Goal: Task Accomplishment & Management: Complete application form

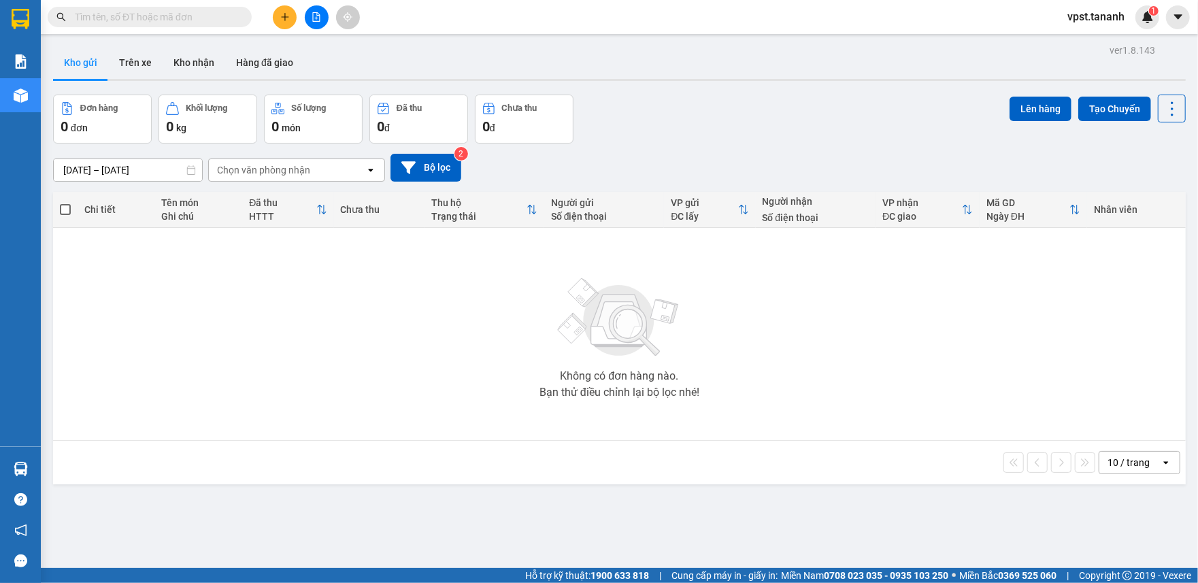
click at [286, 14] on icon "plus" at bounding box center [285, 17] width 10 height 10
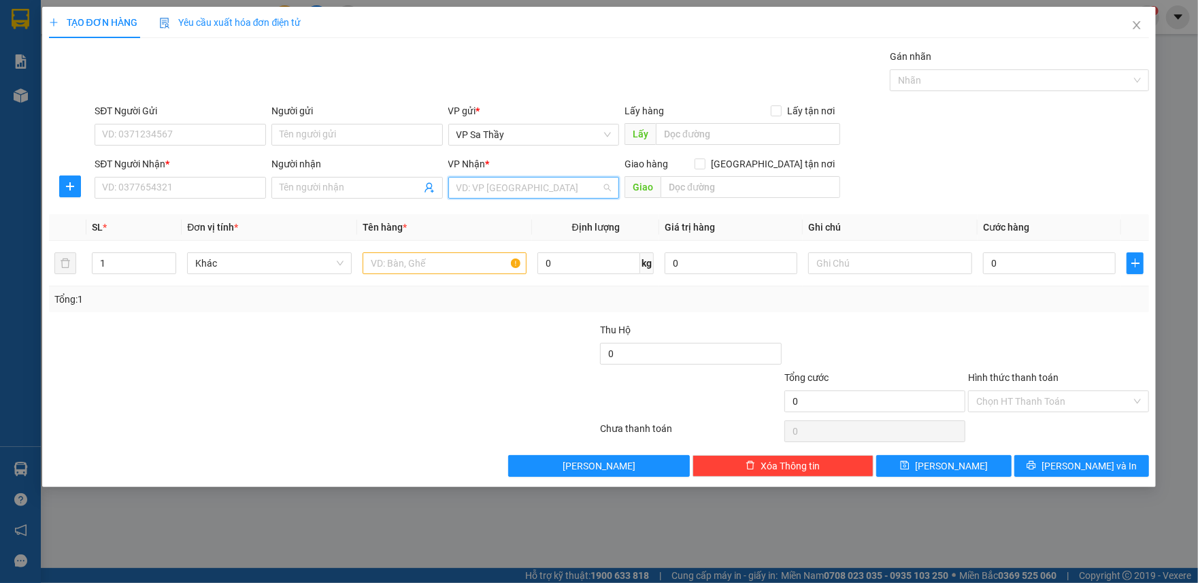
click at [518, 192] on input "search" at bounding box center [529, 188] width 146 height 20
type input "hue"
click at [514, 212] on div "BX Huế" at bounding box center [533, 215] width 155 height 15
click at [303, 134] on input "Người gửi" at bounding box center [356, 135] width 171 height 22
click at [123, 137] on input "SĐT Người Gửi" at bounding box center [180, 135] width 171 height 22
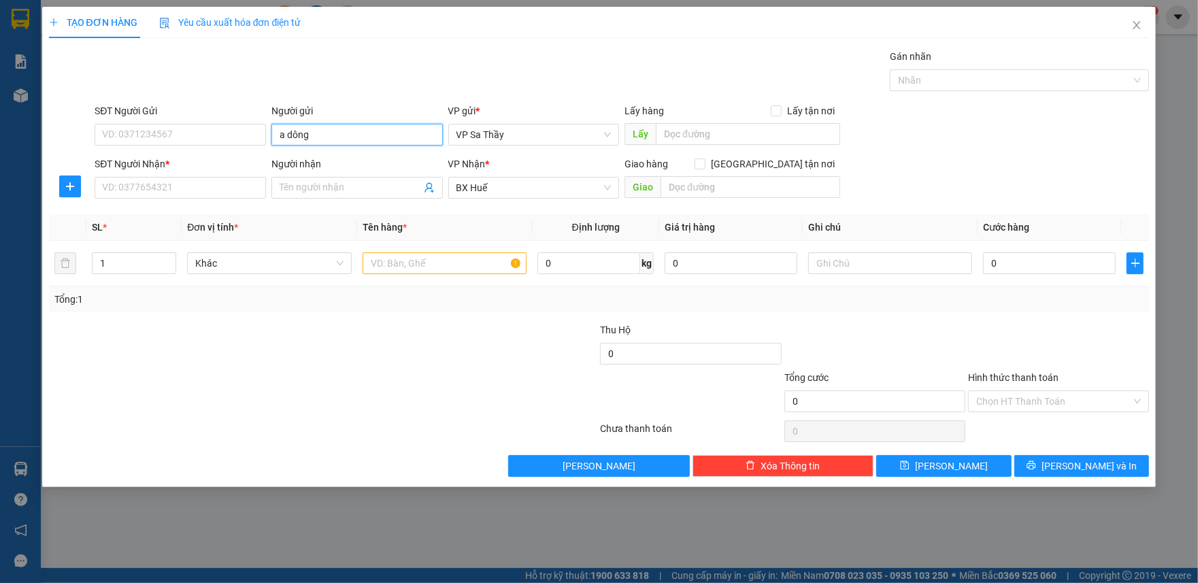
drag, startPoint x: 356, startPoint y: 141, endPoint x: 227, endPoint y: 159, distance: 130.4
click at [227, 159] on form "SĐT Người Gửi VD: 0371234567 Người gửi a dông a dông VP gửi * VP Sa Thầy Lấy hà…" at bounding box center [599, 153] width 1101 height 101
click at [295, 131] on input "A DÔNG" at bounding box center [356, 135] width 171 height 22
type input "A ĐÔNG"
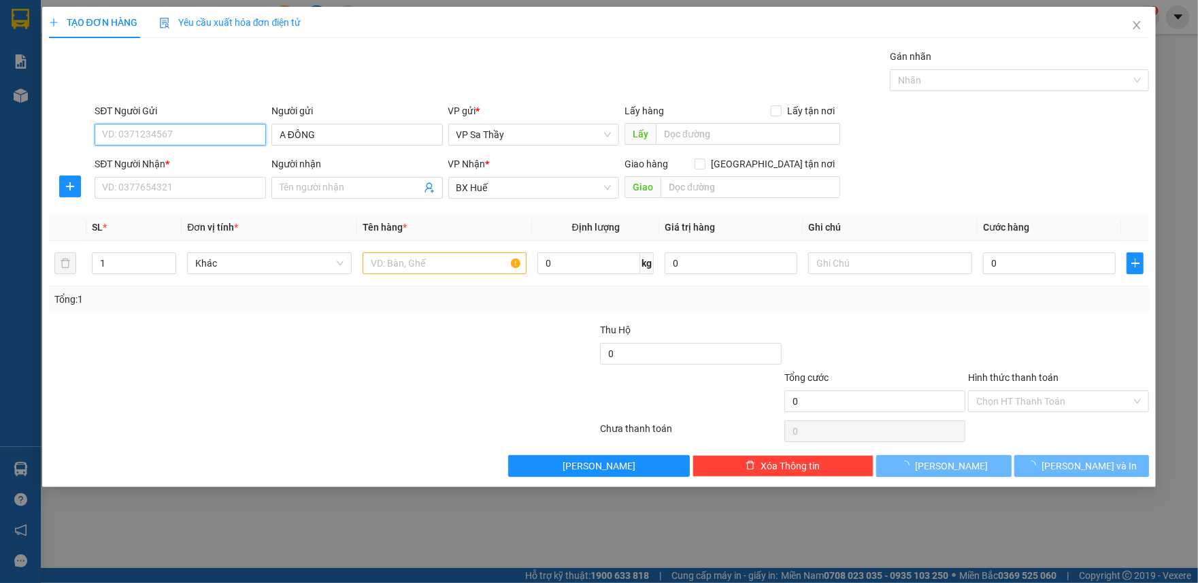
click at [127, 142] on input "SĐT Người Gửi" at bounding box center [180, 135] width 171 height 22
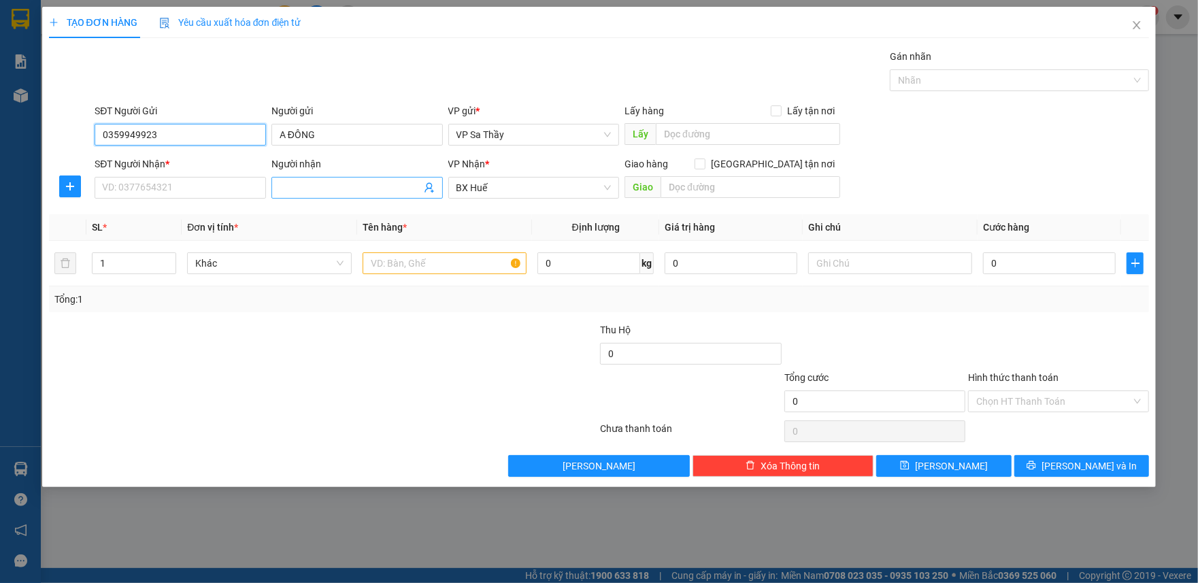
type input "0359949923"
click at [290, 184] on input "Người nhận" at bounding box center [350, 187] width 141 height 15
type input "C HÀ"
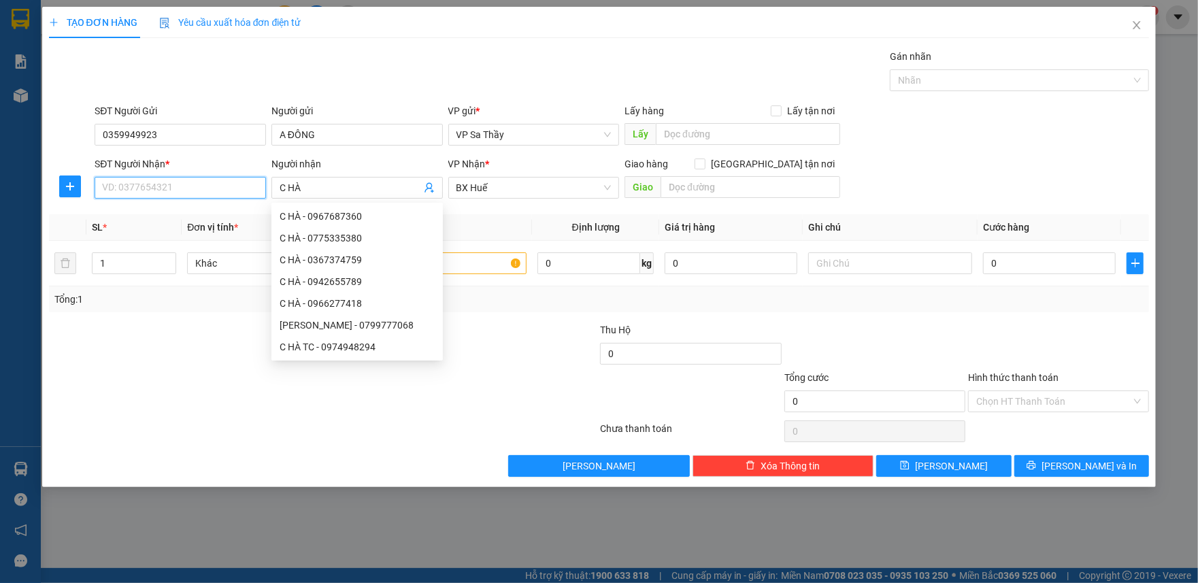
click at [123, 186] on input "SĐT Người Nhận *" at bounding box center [180, 188] width 171 height 22
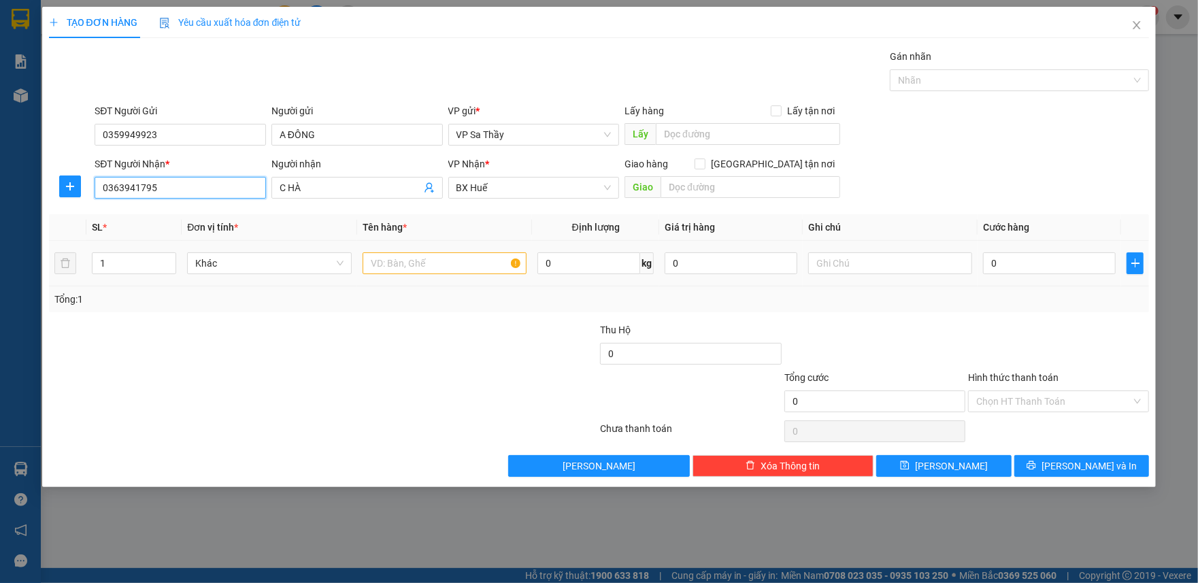
type input "0363941795"
click at [441, 269] on input "text" at bounding box center [445, 263] width 164 height 22
type input "1 BAO"
click at [847, 262] on input "text" at bounding box center [890, 263] width 164 height 22
type input "TINH BỘT NGHỆ"
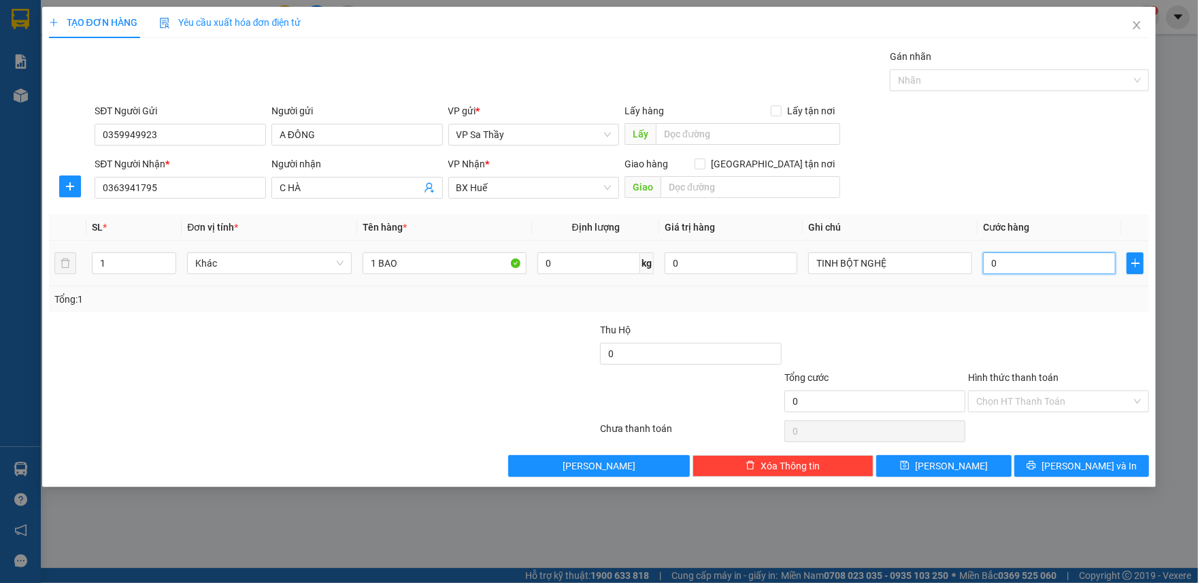
click at [988, 262] on input "0" at bounding box center [1049, 263] width 133 height 22
type input "5"
type input "50"
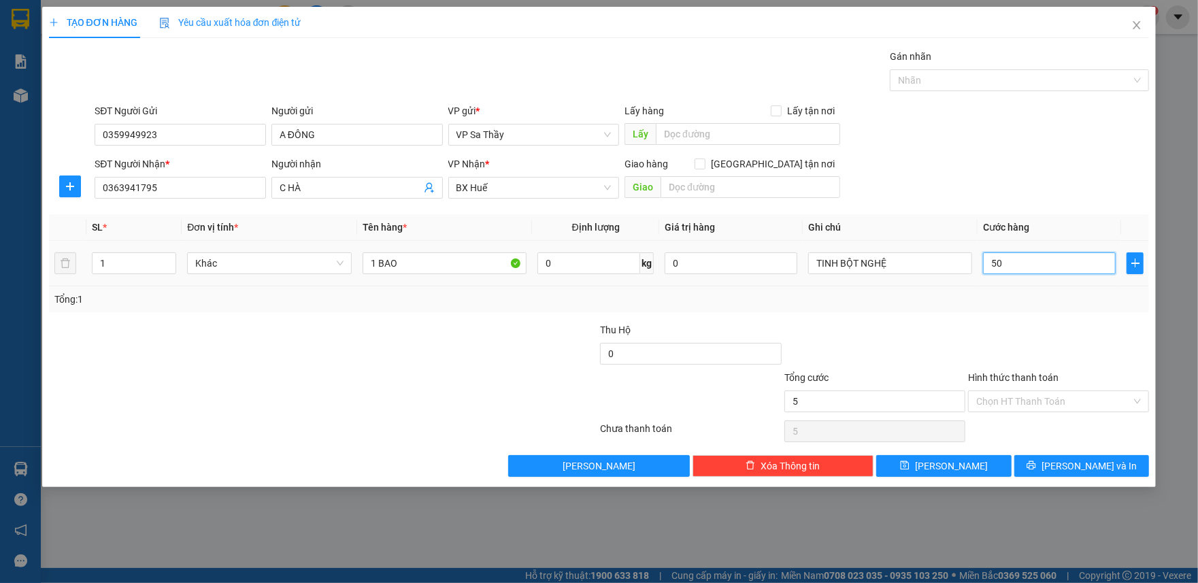
type input "50"
type input "500"
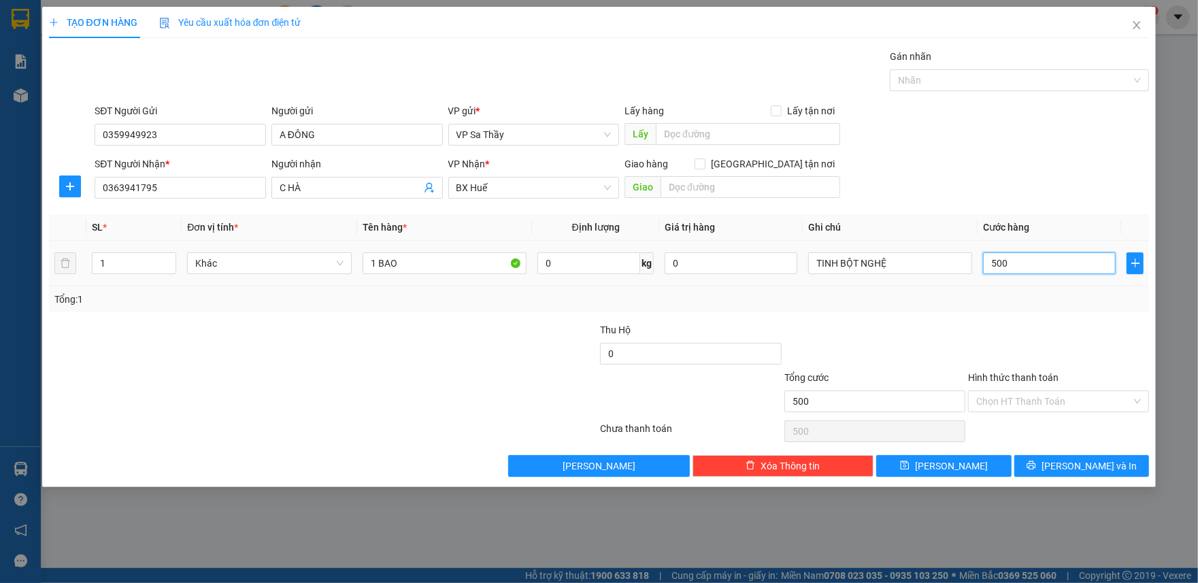
type input "5.000"
type input "50.000"
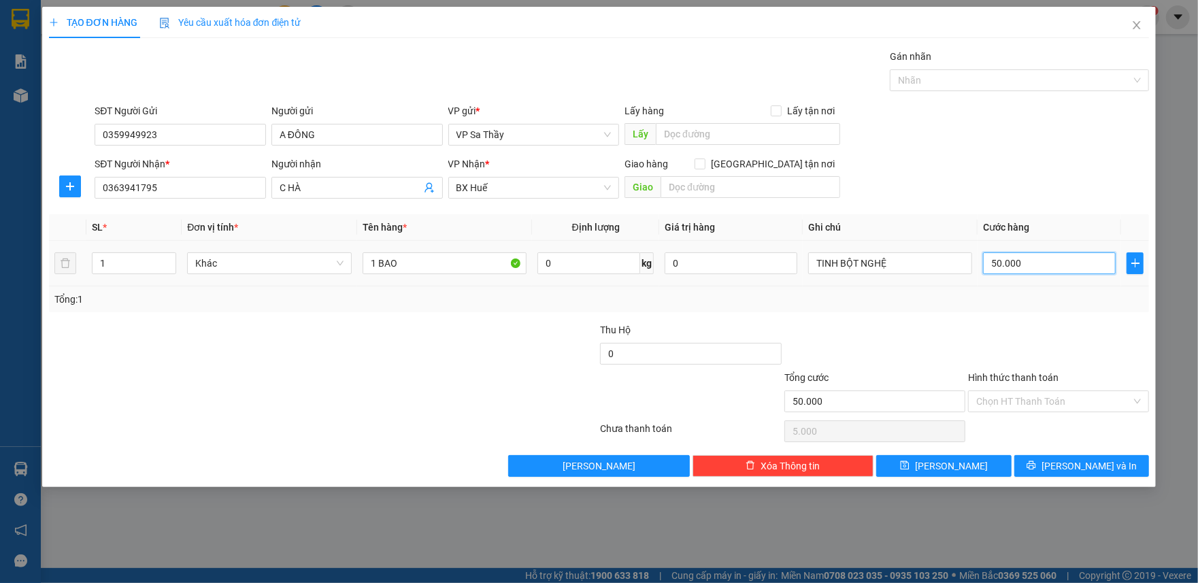
type input "50.000"
click at [1081, 471] on span "[PERSON_NAME] và In" at bounding box center [1088, 465] width 95 height 15
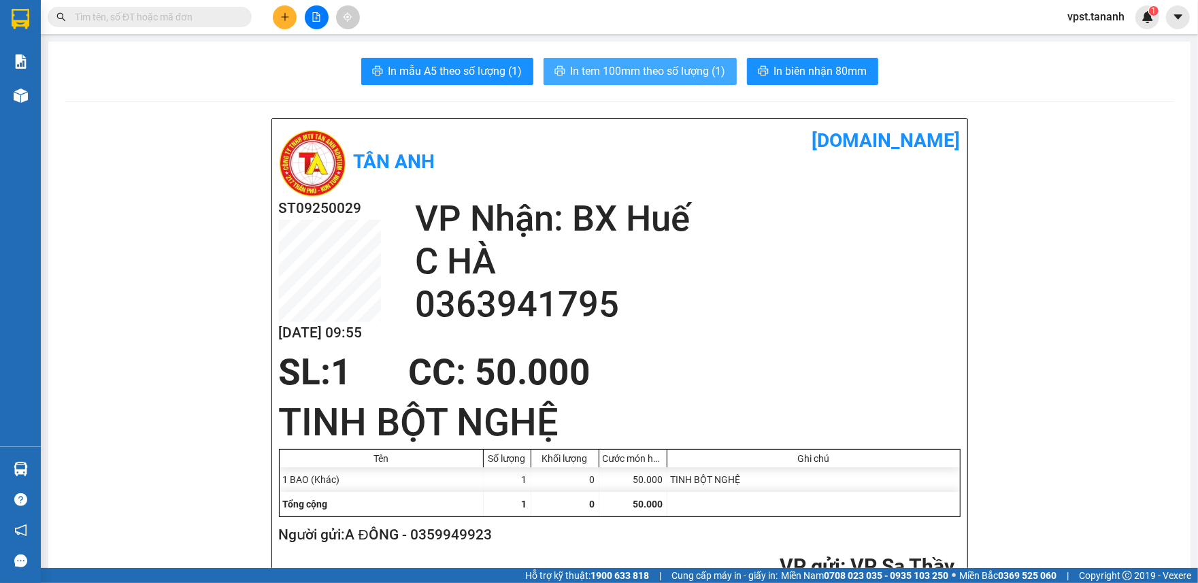
click at [630, 74] on span "In tem 100mm theo số lượng (1)" at bounding box center [648, 71] width 155 height 17
